Goal: Task Accomplishment & Management: Manage account settings

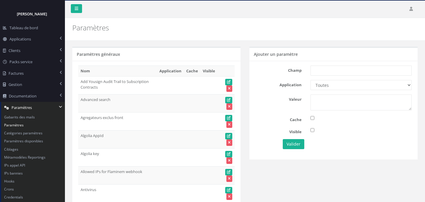
click at [200, 52] on div "Paramètres généraux" at bounding box center [156, 54] width 168 height 14
click at [364, 69] on input "text" at bounding box center [361, 71] width 101 height 10
paste input "Worldcheck"
type input "Worldcheck"
click at [348, 86] on select "Toutes Aloe Private Equity Alpin Capital API Access to My DB API demo Astorg As…" at bounding box center [361, 85] width 101 height 10
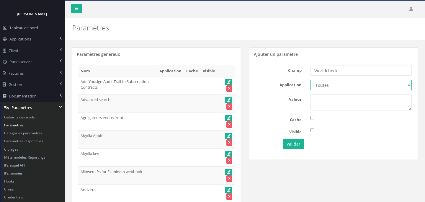
select select "66"
click at [311, 80] on select "Toutes Aloe Private Equity Alpin Capital API Access to My DB API demo Astorg As…" at bounding box center [361, 85] width 101 height 10
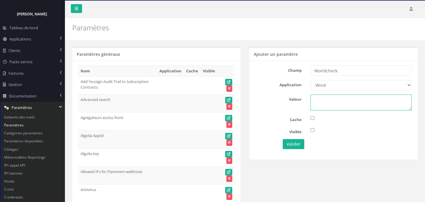
click at [334, 106] on textarea at bounding box center [361, 103] width 101 height 16
type textarea "1"
click at [300, 145] on button "Valider" at bounding box center [294, 144] width 22 height 10
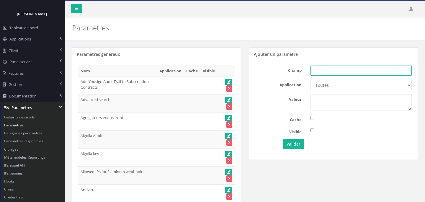
click at [317, 71] on input "text" at bounding box center [361, 71] width 101 height 10
paste input "Groupe worldcheck"
drag, startPoint x: 315, startPoint y: 71, endPoint x: 301, endPoint y: 71, distance: 13.9
click at [301, 71] on div "Champ Groupe worldcheck" at bounding box center [333, 71] width 165 height 10
type input "Groupe worldcheck"
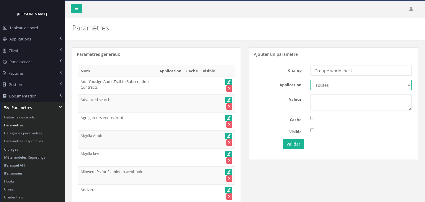
click at [329, 85] on select "Toutes Aloe Private Equity Alpin Capital API Access to My DB API demo Astorg As…" at bounding box center [361, 85] width 101 height 10
select select "66"
click at [311, 80] on select "Toutes Aloe Private Equity Alpin Capital API Access to My DB API demo Astorg As…" at bounding box center [361, 85] width 101 height 10
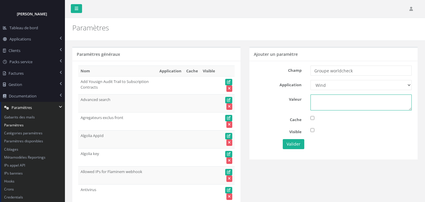
click at [334, 104] on textarea at bounding box center [361, 103] width 101 height 16
click at [363, 103] on textarea at bounding box center [361, 103] width 101 height 16
paste textarea "5jb7dywhyg5p1jy0oobuimfkn"
click at [316, 100] on textarea "5jb7dywhyg5p1jy0oobuimfkn" at bounding box center [361, 103] width 101 height 16
drag, startPoint x: 315, startPoint y: 100, endPoint x: 304, endPoint y: 100, distance: 10.3
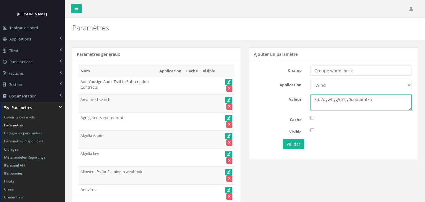
click at [304, 100] on div "Valeur 5jb7dywhyg5p1jy0oobuimfkn" at bounding box center [333, 103] width 165 height 16
type textarea "5jb7dywhyg5p1jy0oobuimfkn"
click at [294, 145] on button "Valider" at bounding box center [294, 144] width 22 height 10
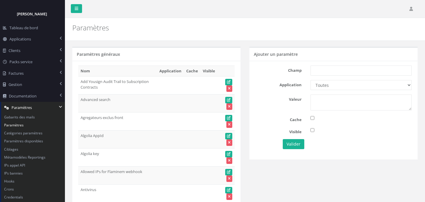
click at [147, 54] on div "Paramètres généraux" at bounding box center [156, 54] width 168 height 14
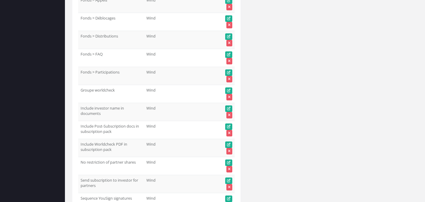
scroll to position [29255, 0]
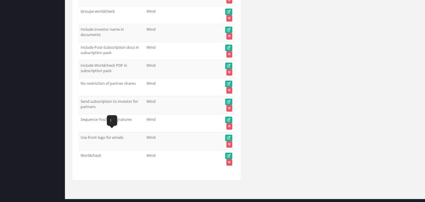
click at [93, 150] on td "Worldcheck" at bounding box center [111, 159] width 66 height 18
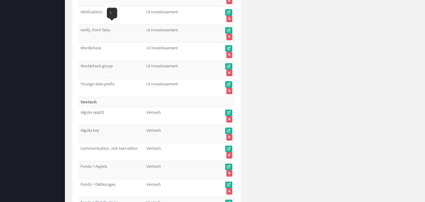
scroll to position [28746, 0]
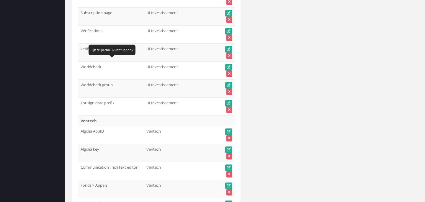
drag, startPoint x: 81, startPoint y: 64, endPoint x: 115, endPoint y: 64, distance: 34.0
click at [115, 79] on td "Worldcheck group" at bounding box center [111, 88] width 66 height 18
copy td "Worldcheck group"
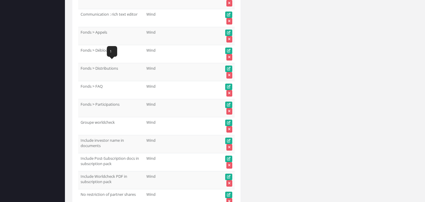
scroll to position [29158, 0]
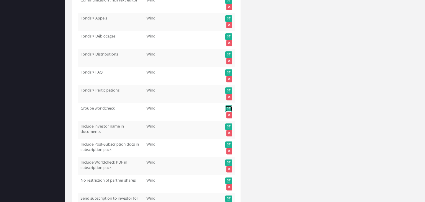
click at [229, 107] on icon at bounding box center [229, 109] width 4 height 4
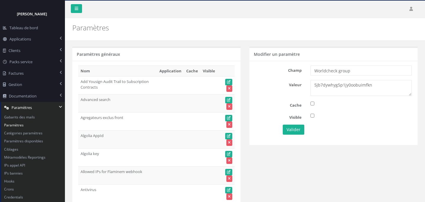
drag, startPoint x: 315, startPoint y: 71, endPoint x: 299, endPoint y: 82, distance: 19.9
click at [299, 71] on div "Champ Worldcheck group" at bounding box center [333, 71] width 165 height 10
type input "Worldcheck group"
click at [298, 129] on button "Valider" at bounding box center [294, 130] width 22 height 10
